Goal: Navigation & Orientation: Find specific page/section

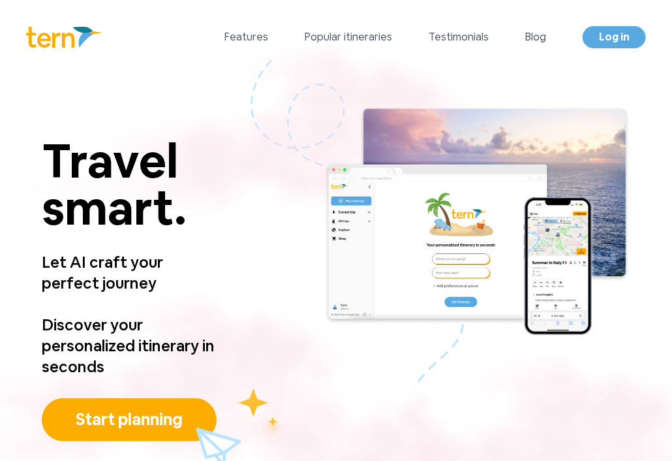
drag, startPoint x: 50, startPoint y: 158, endPoint x: 181, endPoint y: 157, distance: 130.5
click at [181, 157] on p "Travel smart." at bounding box center [130, 184] width 177 height 94
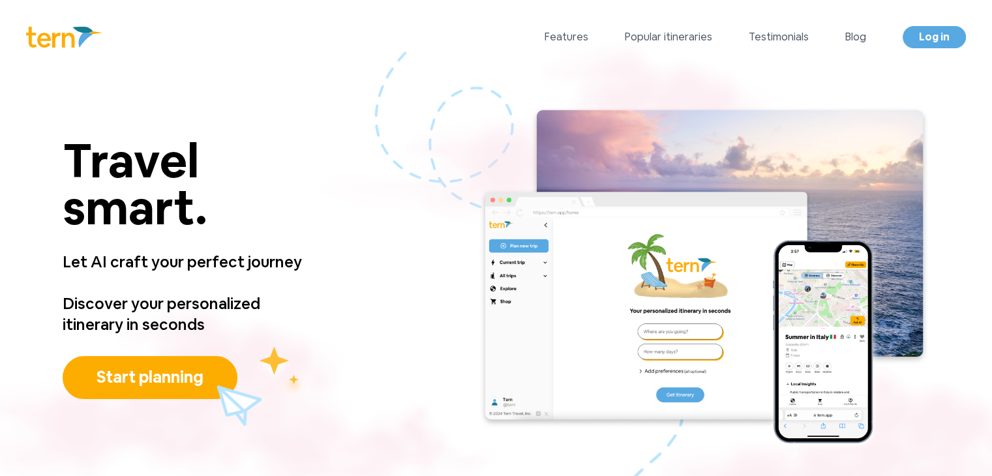
drag, startPoint x: 68, startPoint y: 153, endPoint x: 216, endPoint y: 201, distance: 155.8
click at [216, 201] on p "Travel smart." at bounding box center [193, 184] width 260 height 94
click at [265, 157] on p "Travel smart." at bounding box center [193, 184] width 260 height 94
click at [566, 39] on link "Features" at bounding box center [567, 37] width 44 height 16
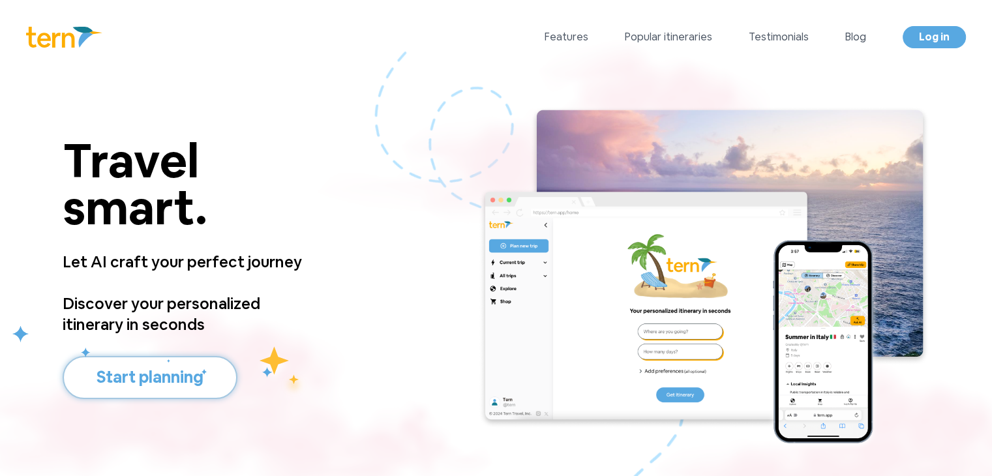
click at [114, 386] on button "Start planning" at bounding box center [150, 377] width 175 height 43
